Goal: Communication & Community: Answer question/provide support

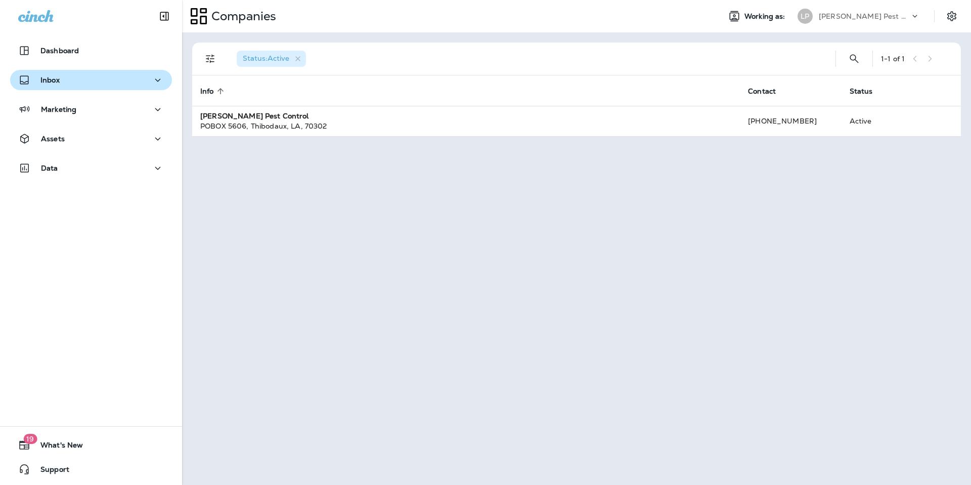
click at [62, 88] on button "Inbox" at bounding box center [91, 80] width 162 height 20
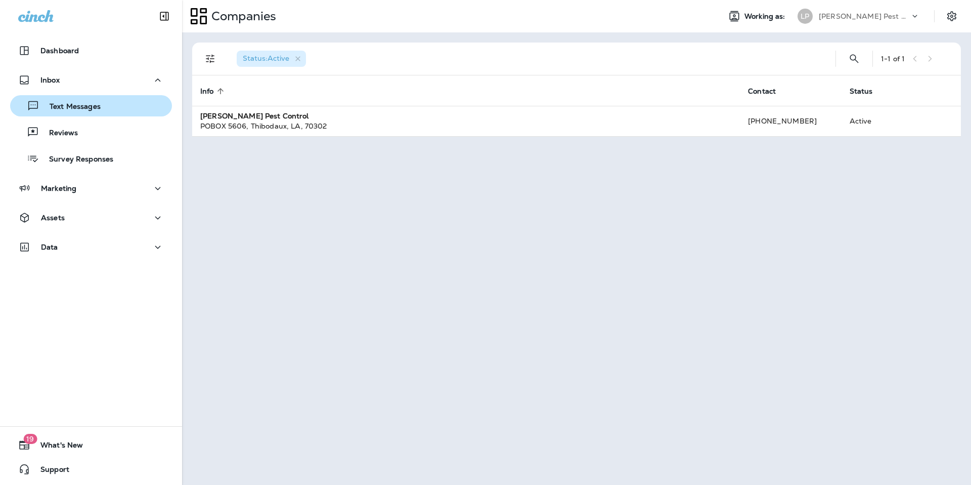
click at [78, 111] on p "Text Messages" at bounding box center [69, 107] width 61 height 10
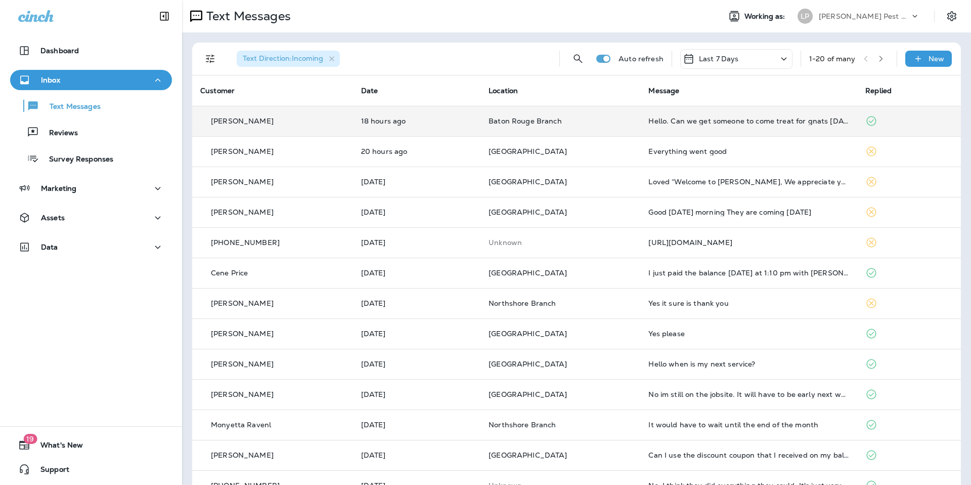
click at [305, 116] on div "[PERSON_NAME]" at bounding box center [272, 121] width 145 height 11
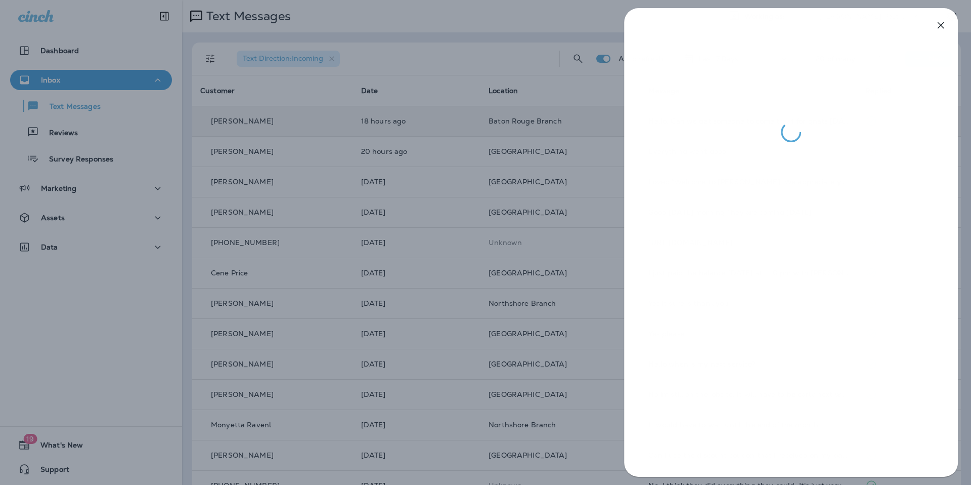
click at [443, 63] on div at bounding box center [485, 242] width 971 height 485
